Goal: Task Accomplishment & Management: Use online tool/utility

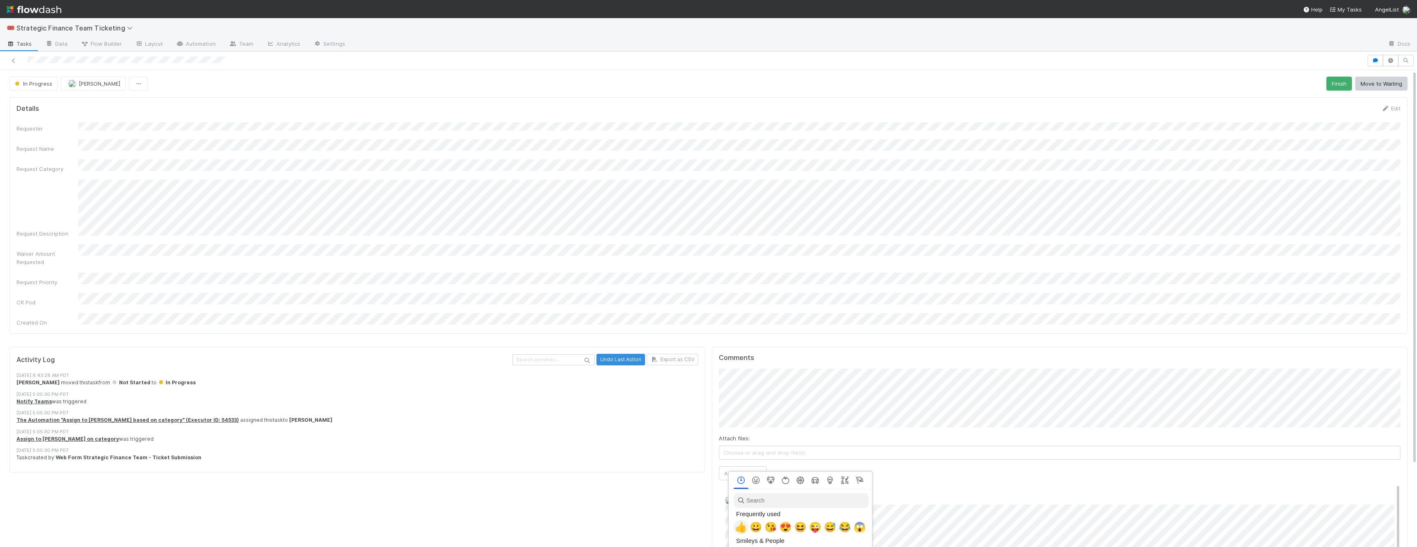
click at [740, 530] on span "👍" at bounding box center [741, 527] width 12 height 12
click at [649, 509] on div "Activity Log Undo Last Action Export as CSV [DATE] 8:43:28 AM PDT [PERSON_NAME]…" at bounding box center [357, 504] width 702 height 322
click at [30, 88] on button "In Progress" at bounding box center [33, 84] width 48 height 14
click at [33, 134] on span "Done" at bounding box center [23, 134] width 23 height 7
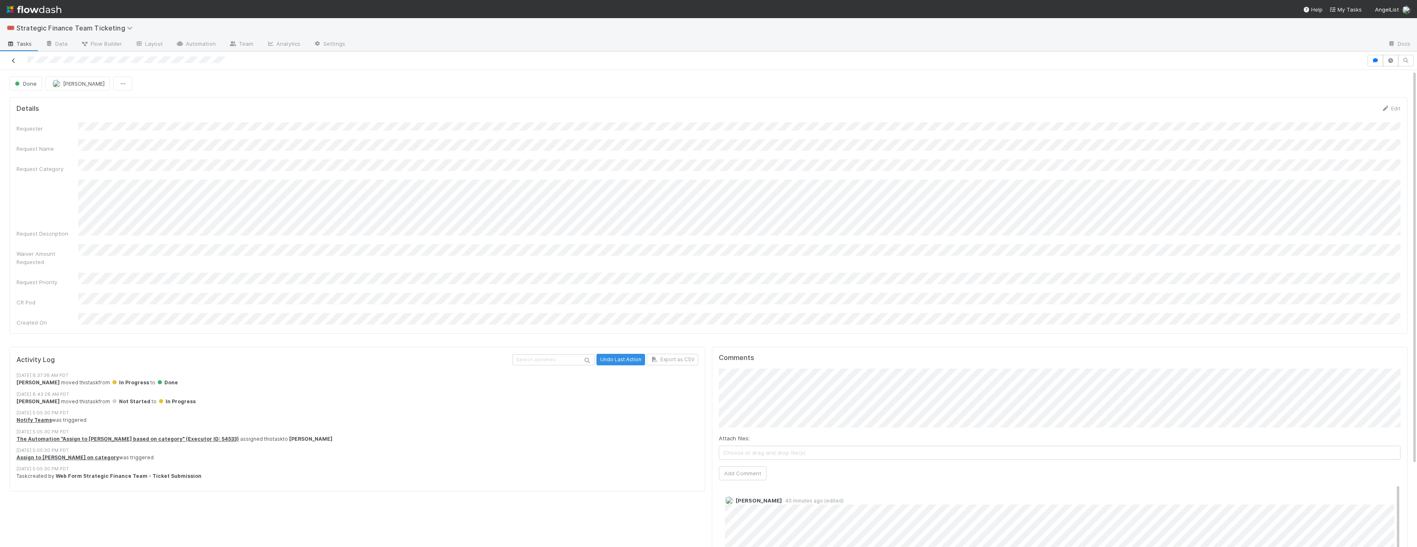
click at [13, 60] on icon at bounding box center [13, 60] width 8 height 5
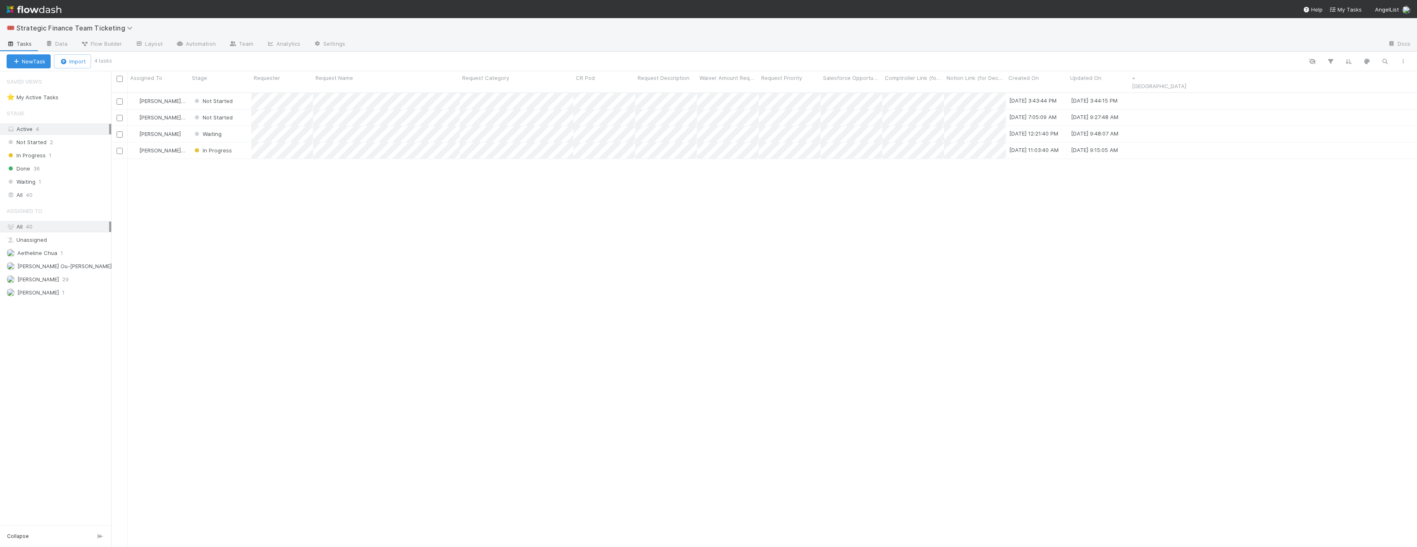
scroll to position [461, 1305]
